Goal: Task Accomplishment & Management: Manage account settings

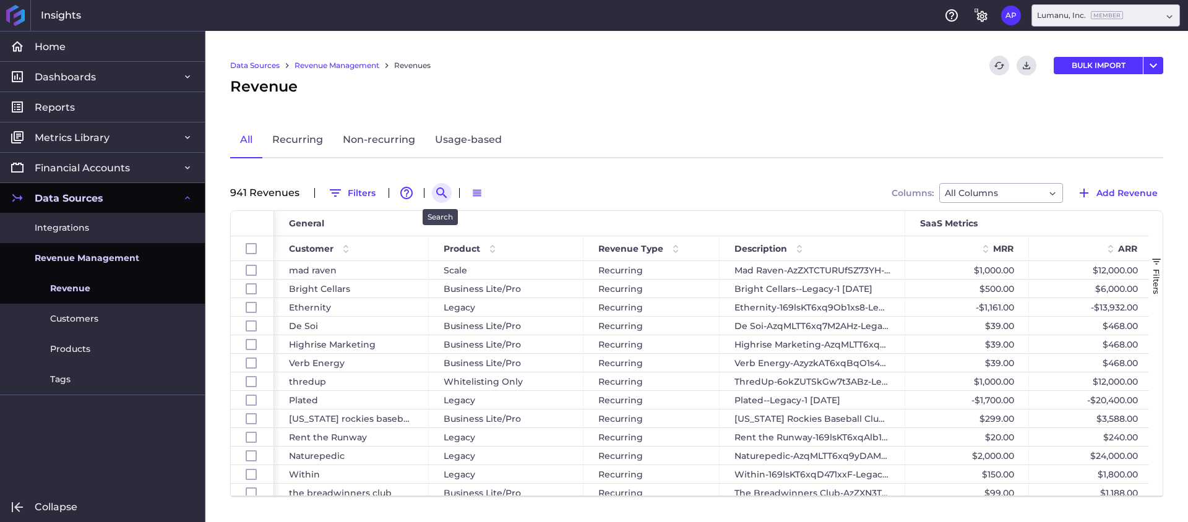
click at [434, 194] on icon "Search by" at bounding box center [441, 193] width 15 height 15
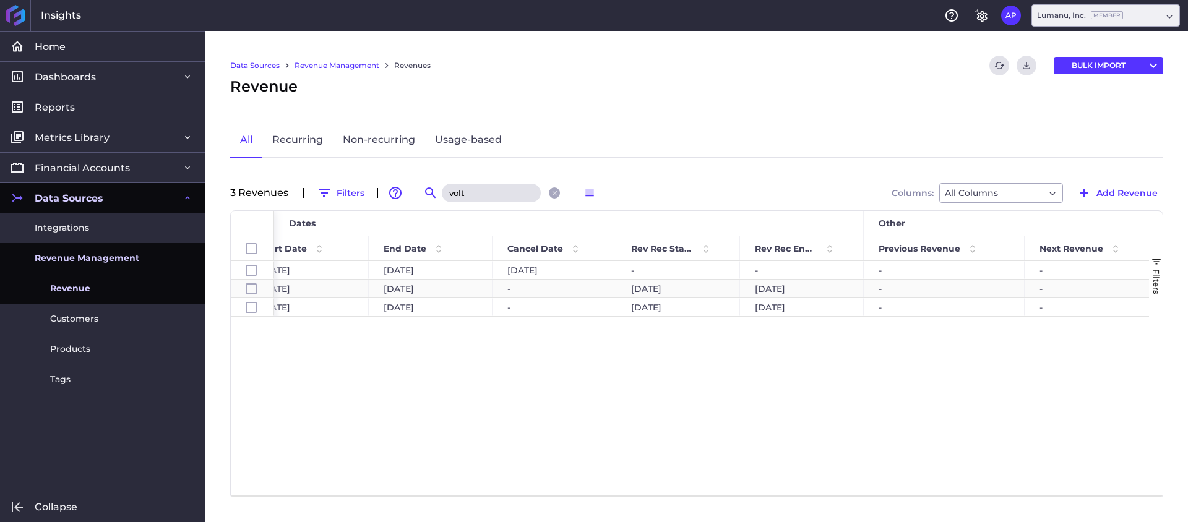
type input "volt"
drag, startPoint x: 250, startPoint y: 291, endPoint x: 248, endPoint y: 303, distance: 12.6
click at [250, 291] on input "Press Space to toggle row selection (unchecked)" at bounding box center [251, 288] width 11 height 11
checkbox input "true"
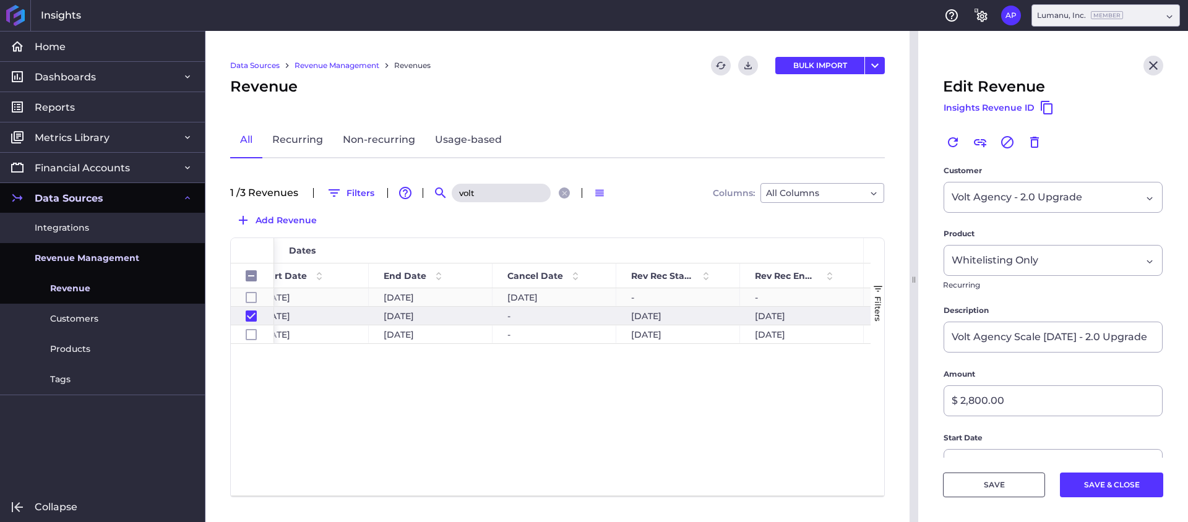
click at [249, 306] on div "Press SPACE to select this row." at bounding box center [251, 297] width 11 height 17
checkbox input "false"
checkbox input "true"
checkbox input "false"
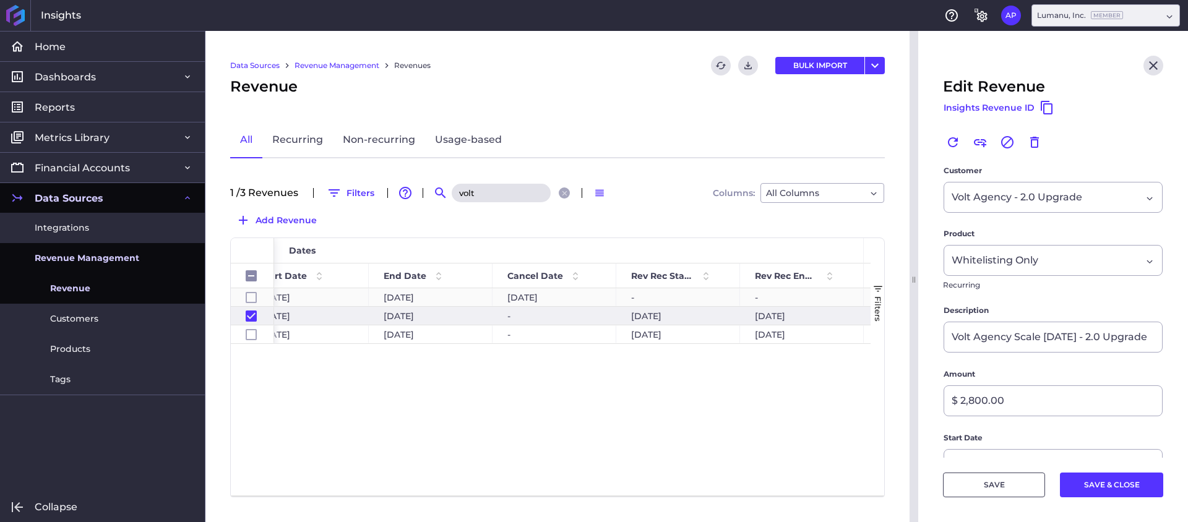
type input "Volt Agency-AzyzkAT6xqCwQ1s5F-Legacy-1 [DATE]"
type input "$ 7,200.00"
type input "[DATE]"
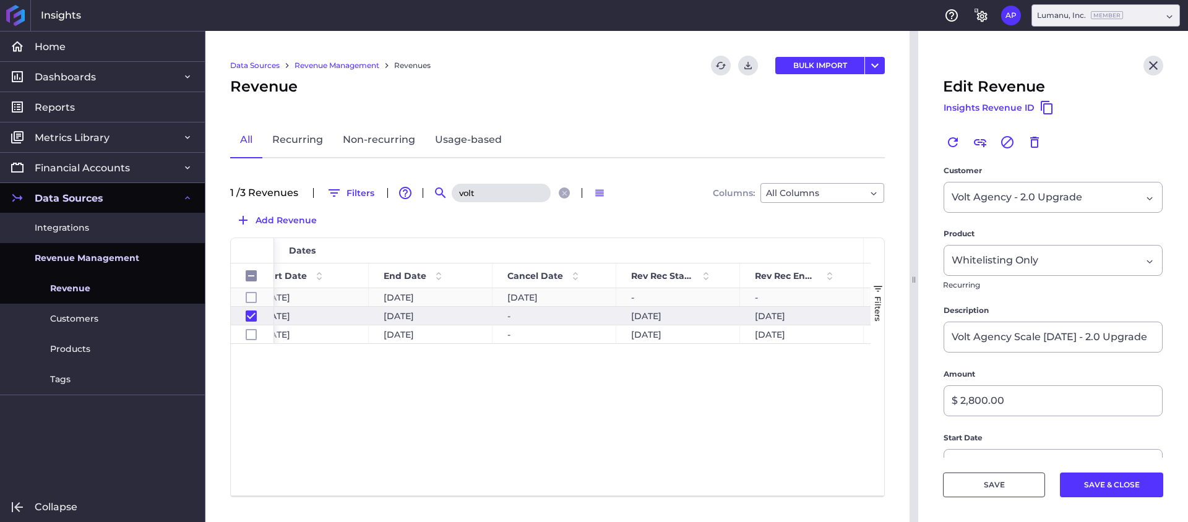
type input "[DATE]"
type input "Volt Agency-AzyzkAT6xqCwQ1s5F-Legacy-1"
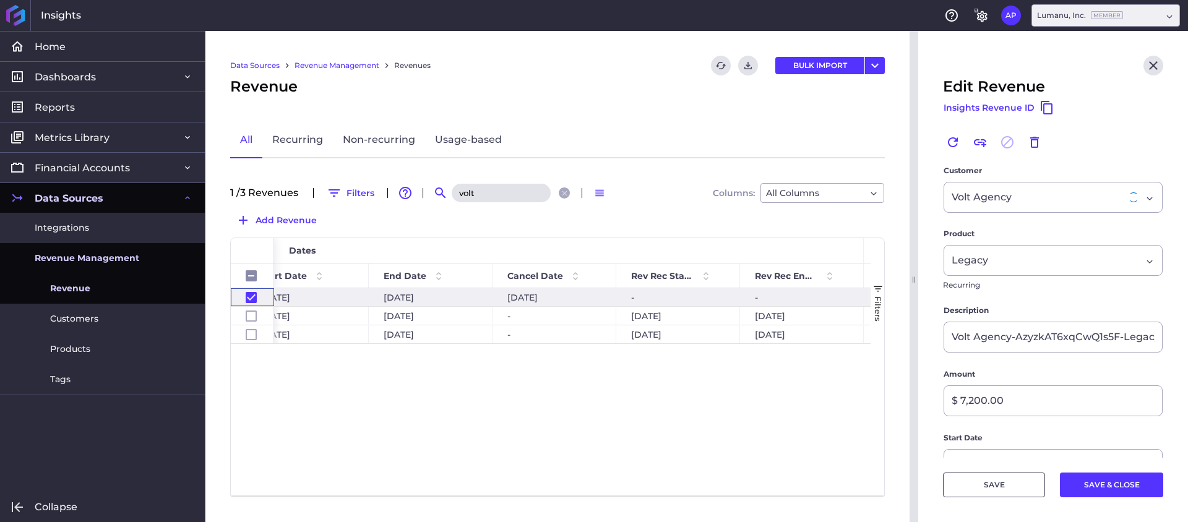
click at [249, 303] on div "Press SPACE to deselect this row." at bounding box center [251, 297] width 11 height 17
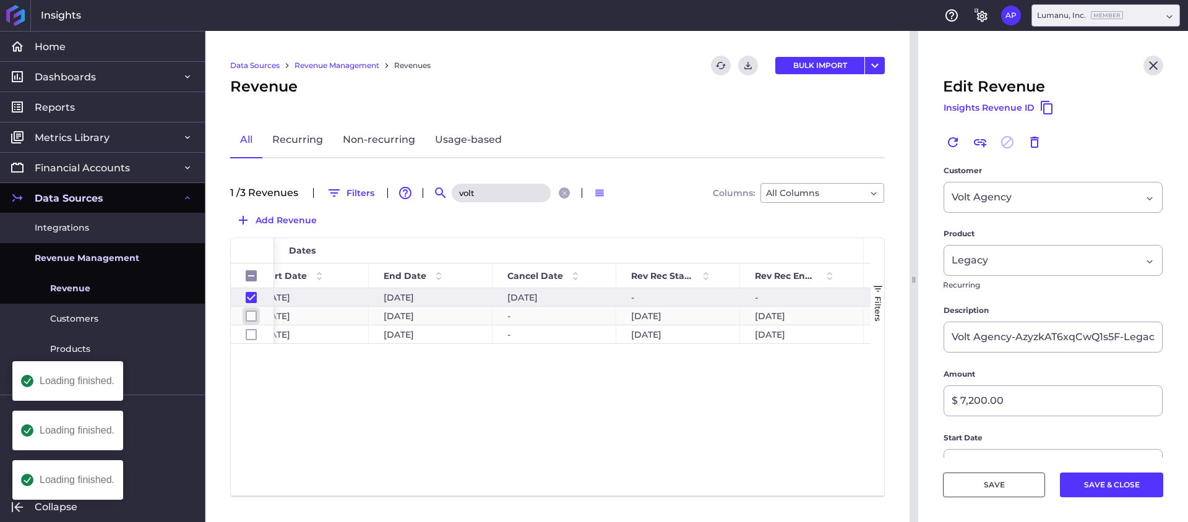
click at [252, 319] on input "Press Space to toggle row selection (unchecked)" at bounding box center [251, 316] width 11 height 11
checkbox input "true"
checkbox input "false"
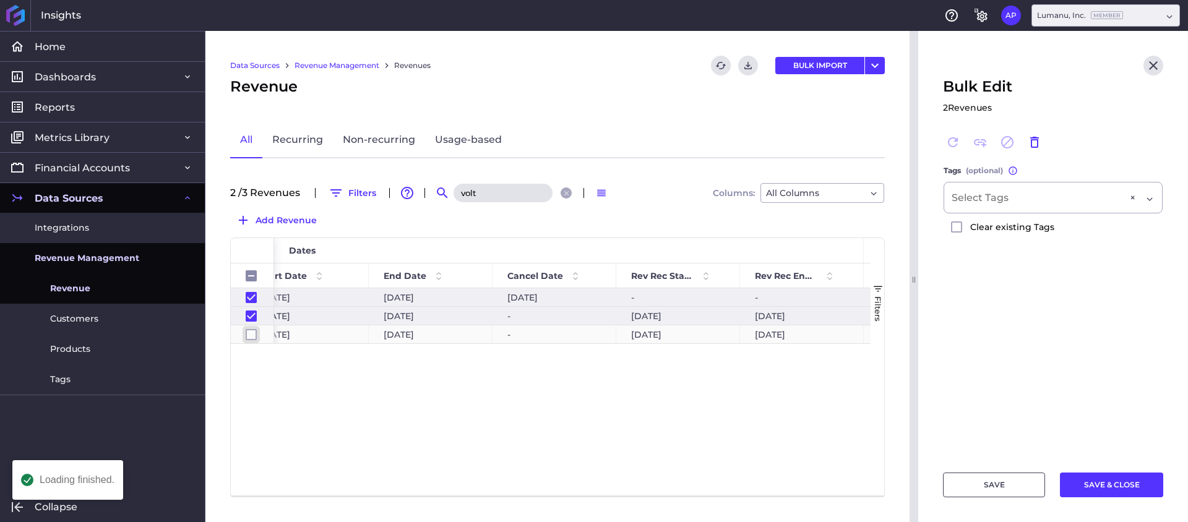
click at [250, 333] on input "Press Space to toggle row selection (unchecked)" at bounding box center [251, 334] width 11 height 11
checkbox input "true"
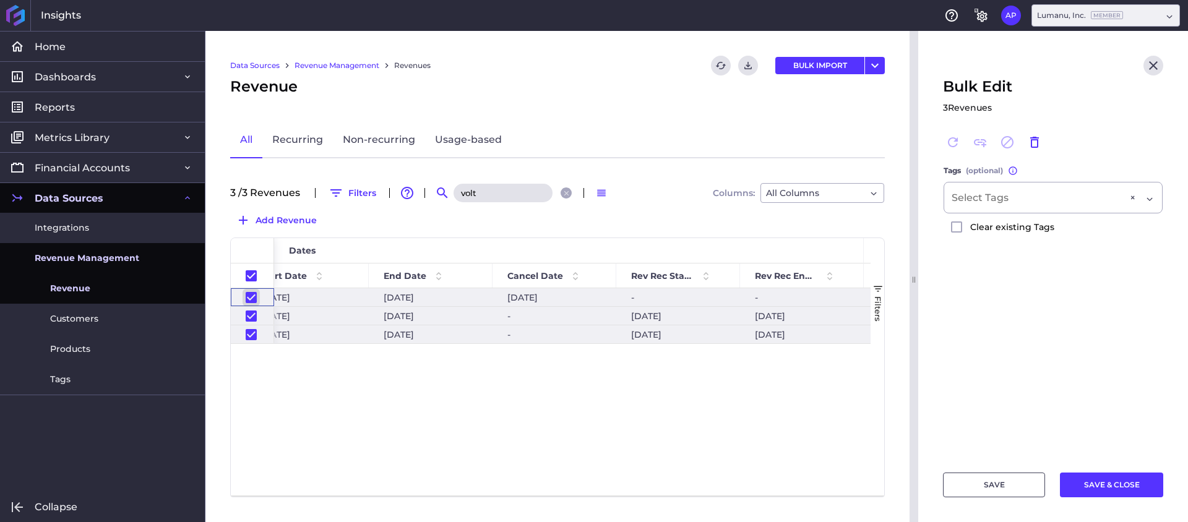
click at [251, 298] on input "Press Space to toggle row selection (checked)" at bounding box center [251, 297] width 11 height 11
checkbox input "false"
click at [1007, 149] on icon "Cancel" at bounding box center [1007, 142] width 15 height 15
checkbox input "false"
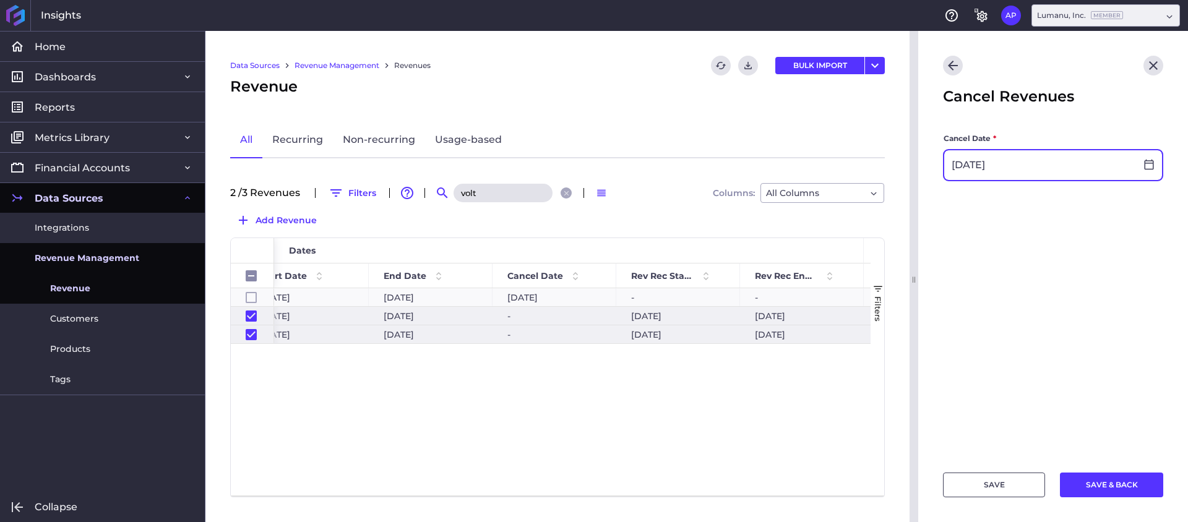
click at [1025, 169] on input "[DATE]" at bounding box center [1040, 165] width 192 height 30
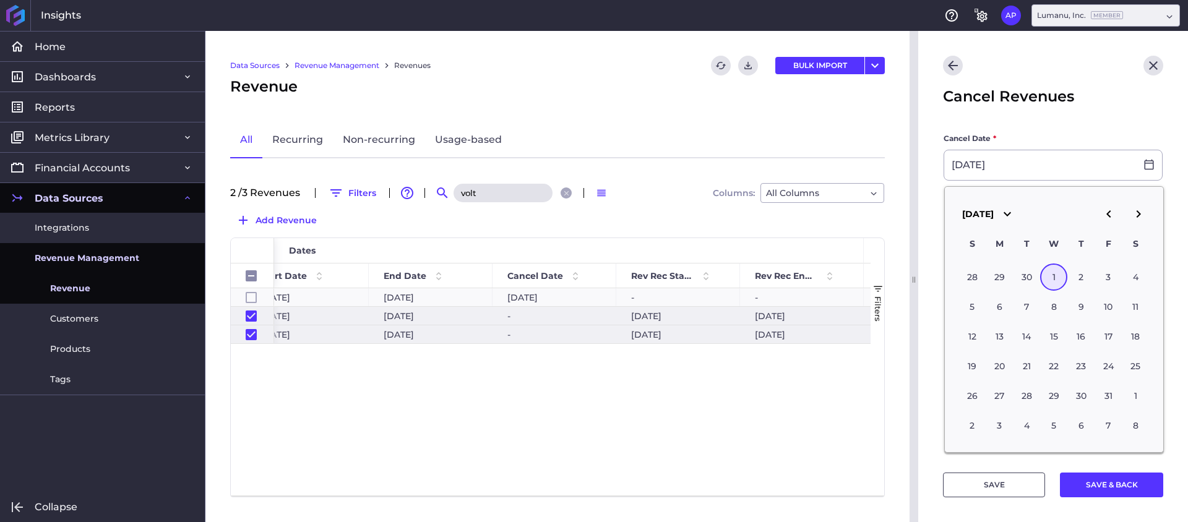
type input "[DATE]"
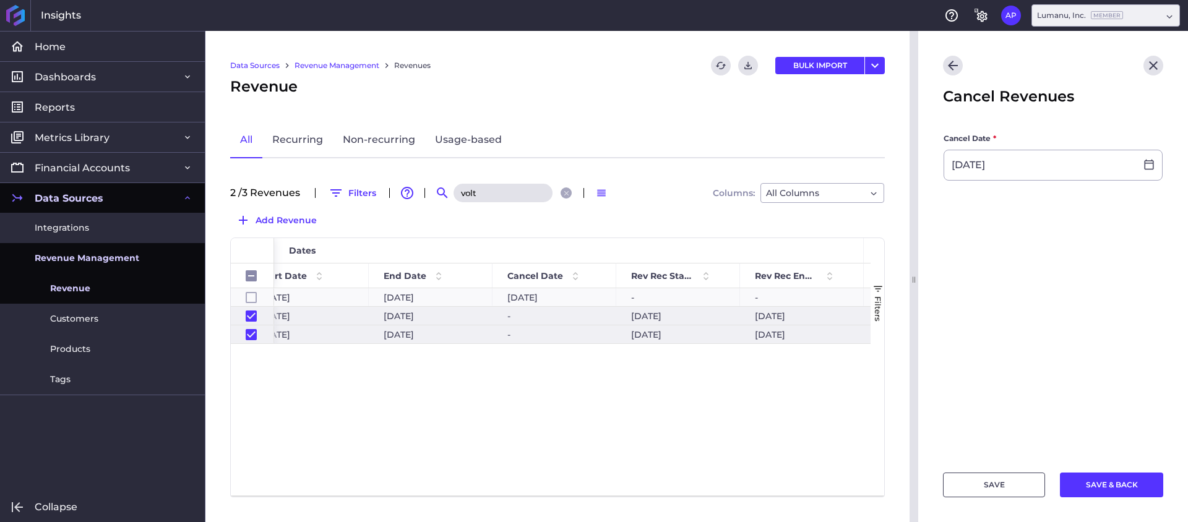
click at [1067, 118] on header "Cancel Revenues" at bounding box center [1053, 81] width 270 height 101
click at [998, 493] on button "SAVE" at bounding box center [994, 485] width 102 height 25
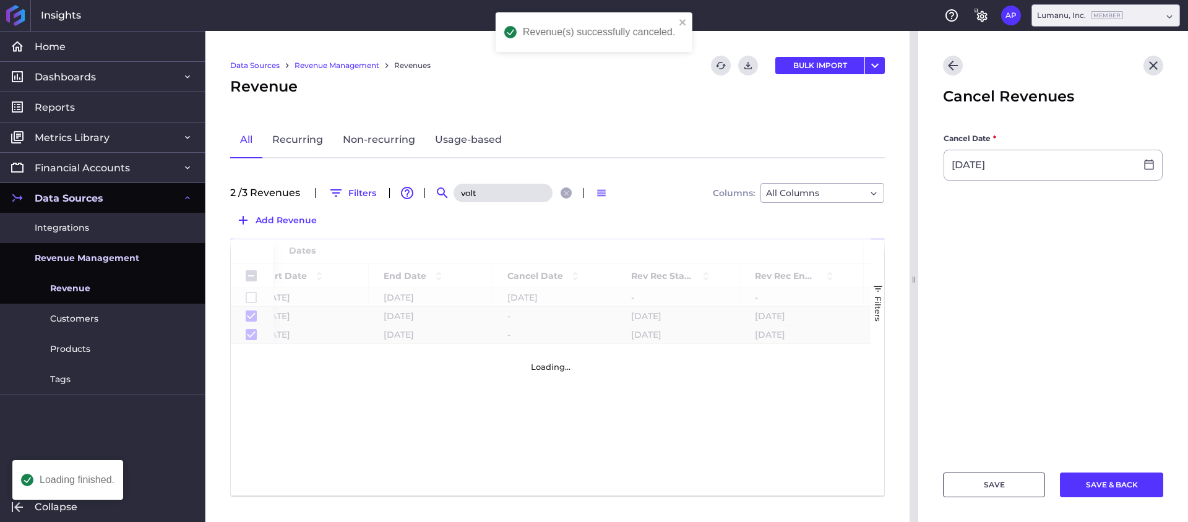
checkbox input "false"
checkbox input "true"
checkbox input "false"
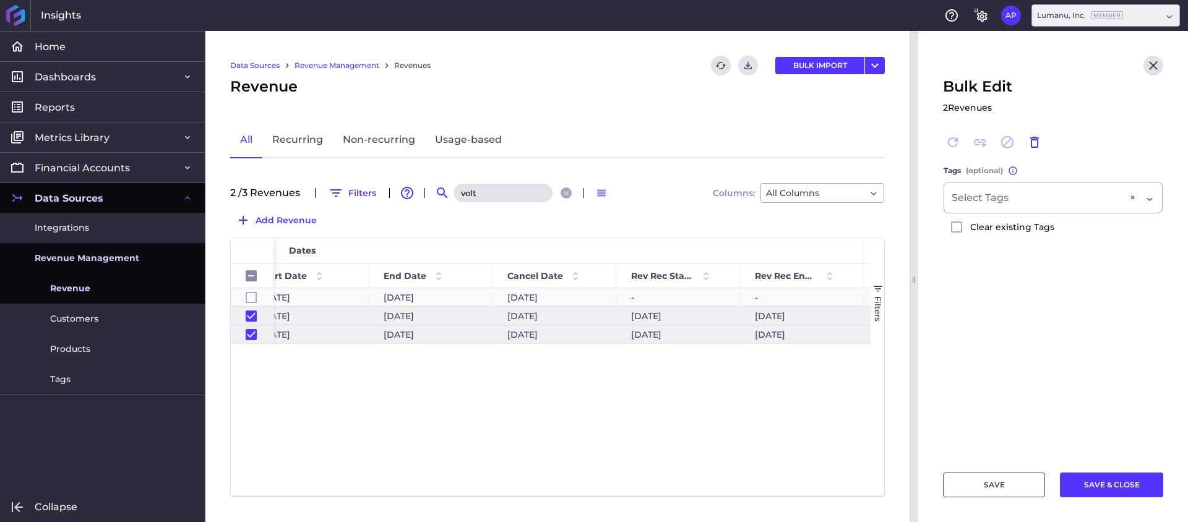
click at [509, 197] on input "volt" at bounding box center [503, 193] width 99 height 19
type input "s"
checkbox input "false"
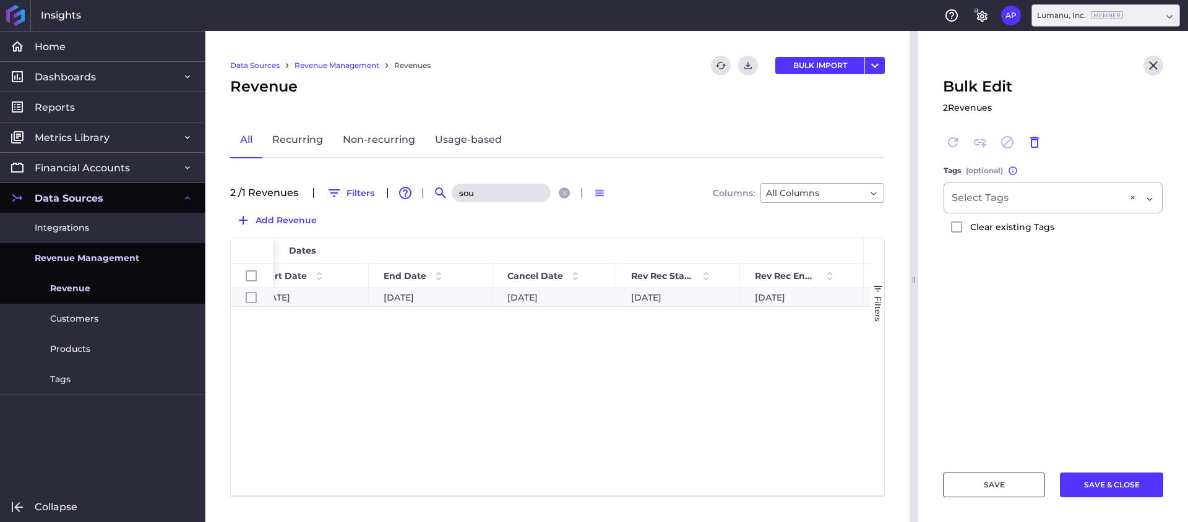
type input "soul"
